Goal: Task Accomplishment & Management: Complete application form

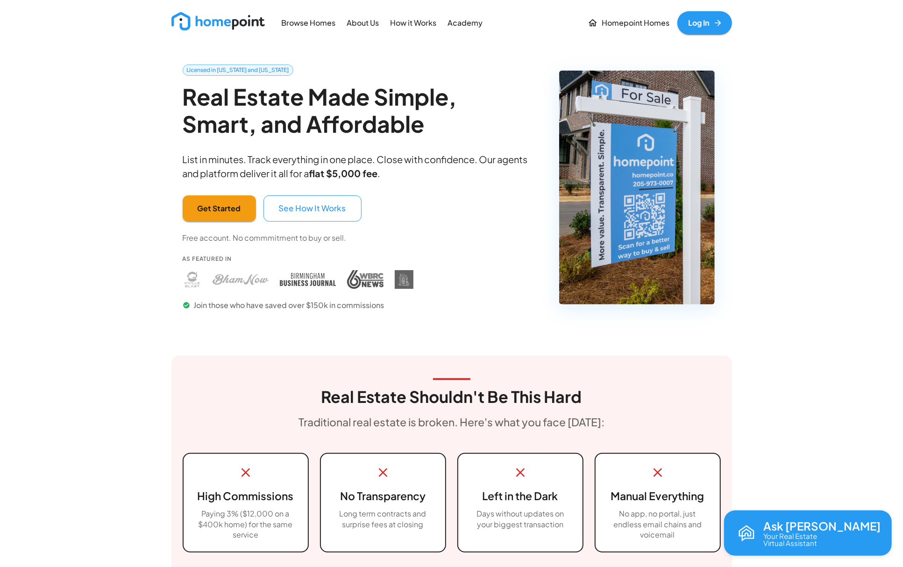
click at [711, 23] on link "Log In" at bounding box center [705, 22] width 55 height 23
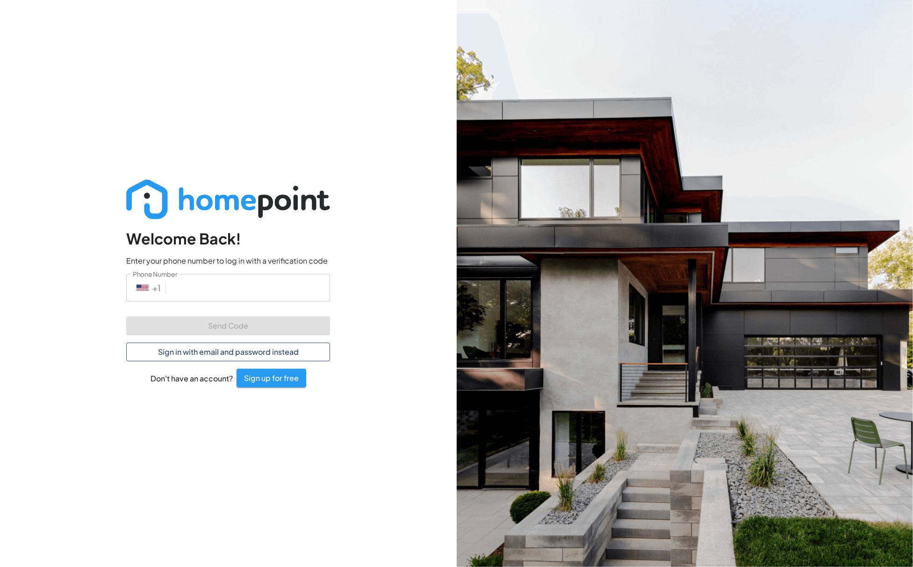
click at [199, 352] on button "Sign in with email and password instead" at bounding box center [228, 352] width 204 height 19
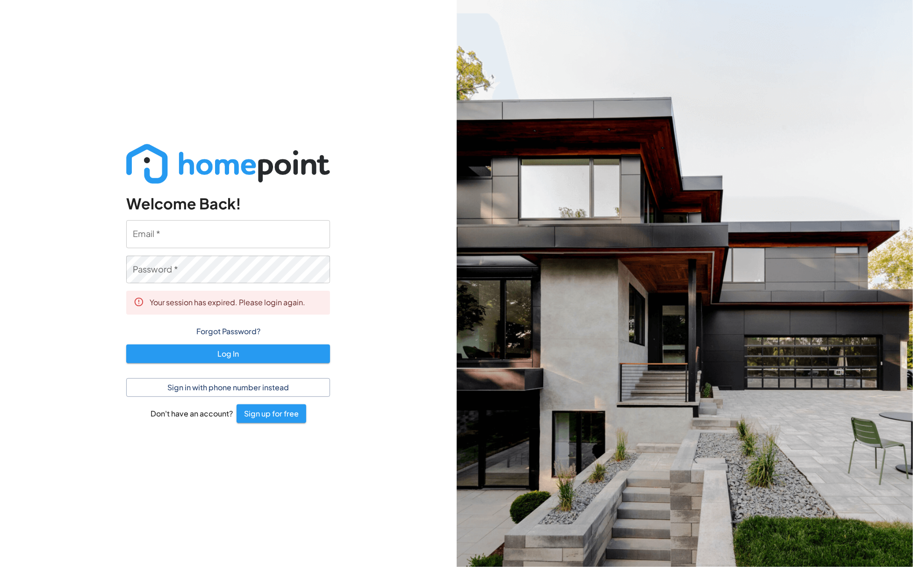
type input "[PERSON_NAME][EMAIL_ADDRESS][DOMAIN_NAME]"
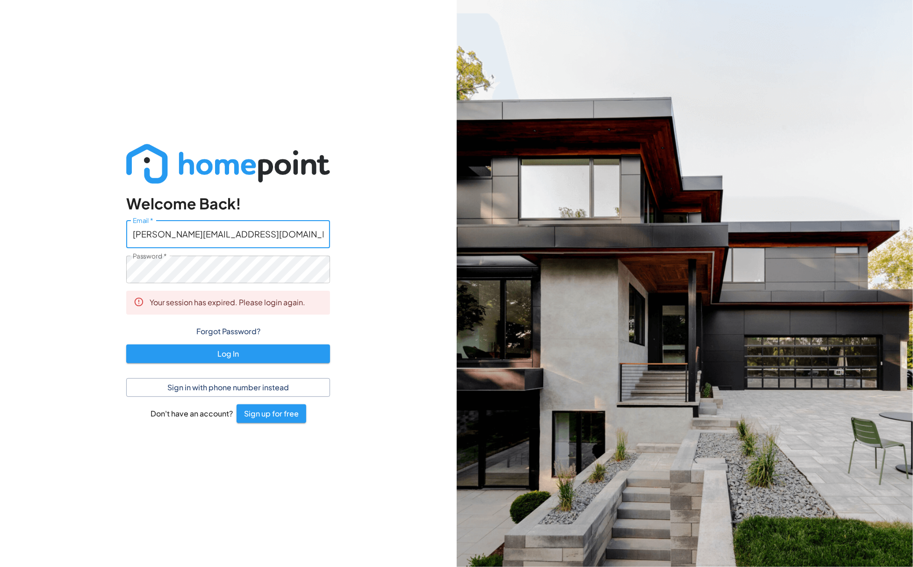
click at [219, 230] on input "[PERSON_NAME][EMAIL_ADDRESS][DOMAIN_NAME]" at bounding box center [228, 234] width 204 height 28
click at [399, 273] on div "Welcome Back! Email   * [PERSON_NAME][EMAIL_ADDRESS][DOMAIN_NAME] Email   * Pas…" at bounding box center [228, 283] width 457 height 567
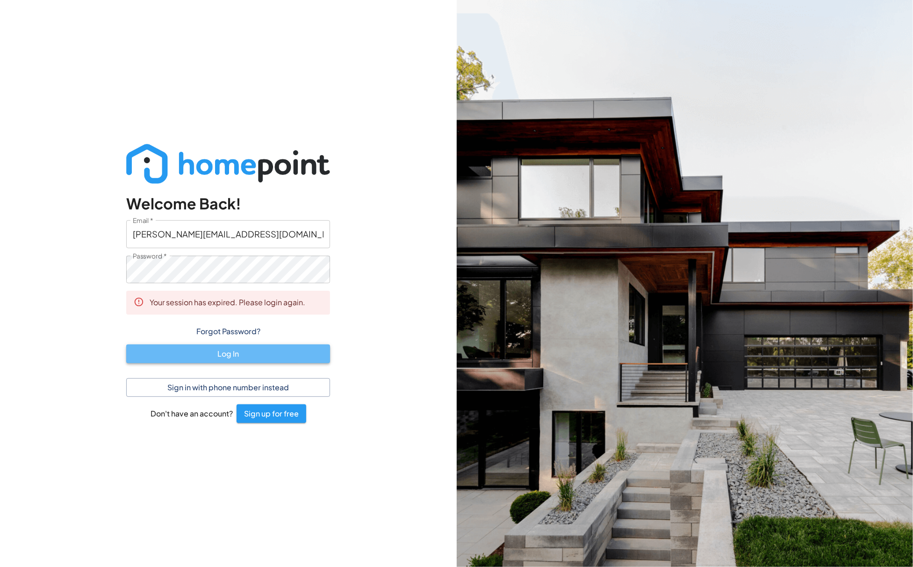
click at [257, 357] on button "Log In" at bounding box center [228, 353] width 204 height 19
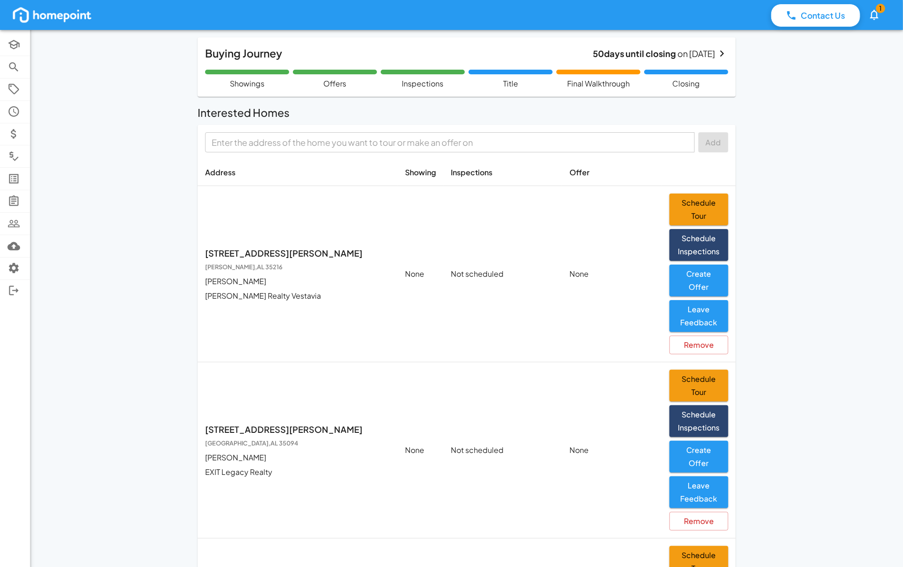
click at [314, 138] on input "text" at bounding box center [449, 142] width 483 height 14
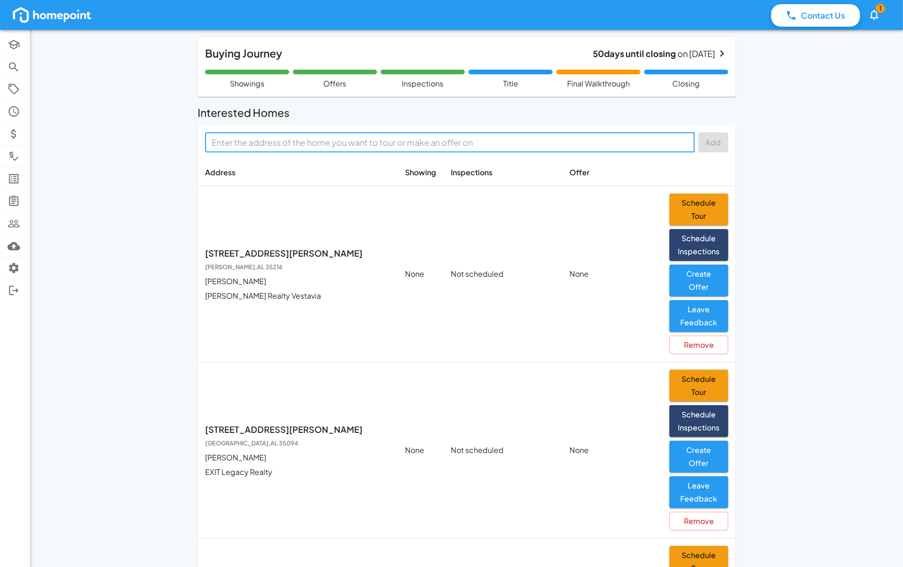
paste input "[STREET_ADDRESS]"
click at [450, 165] on li "912 Rockford Rd, Birmingham, AL, 35222" at bounding box center [450, 166] width 490 height 18
type input "912 Rockford Rd, Birmingham, AL"
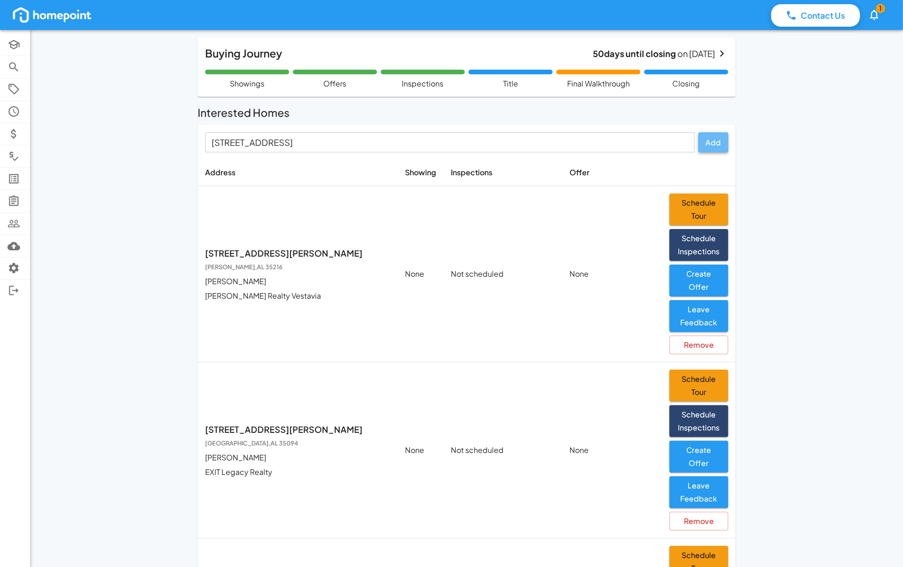
click at [725, 135] on button "Add" at bounding box center [714, 142] width 30 height 20
